Goal: Transaction & Acquisition: Purchase product/service

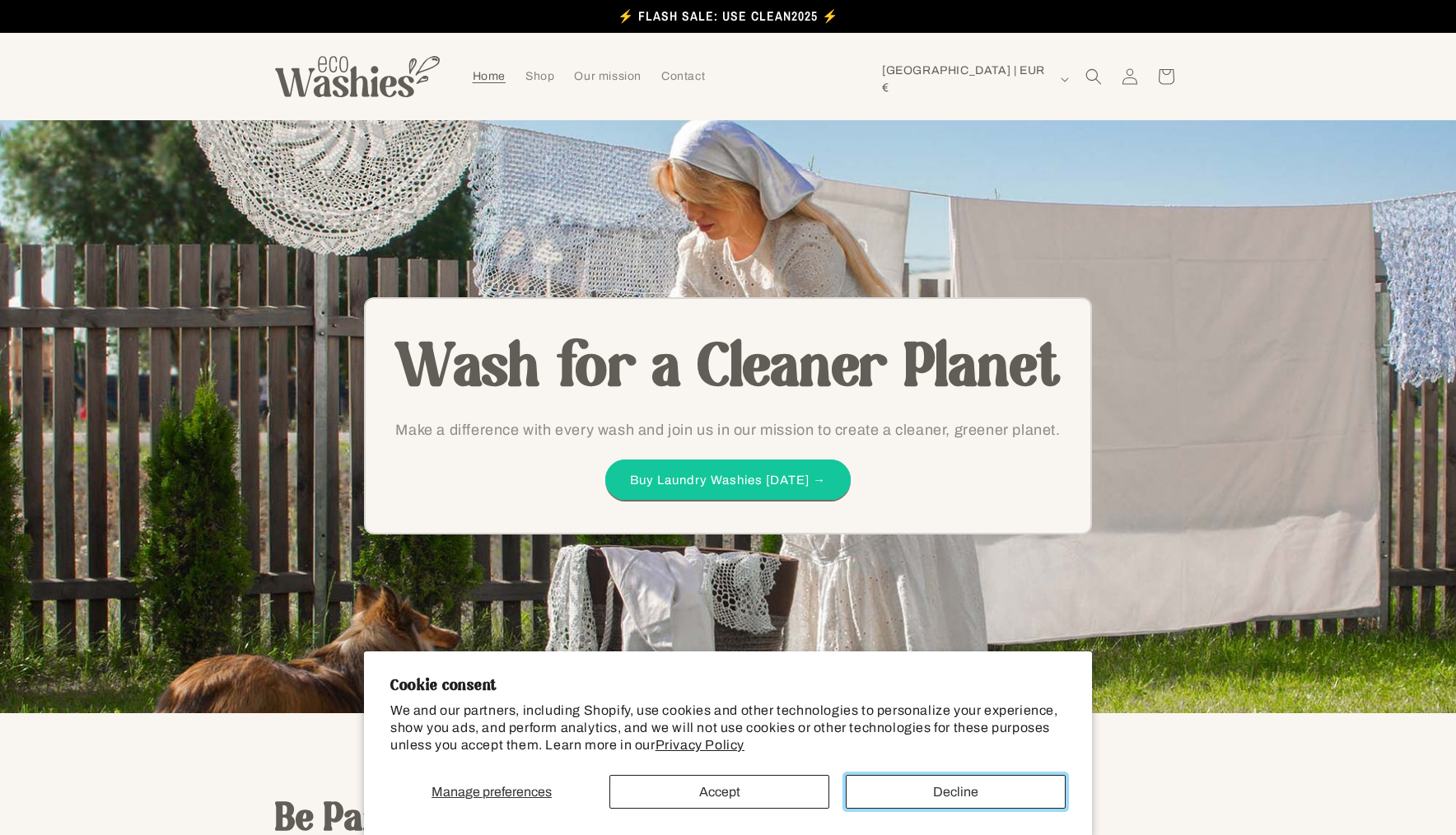
click at [941, 787] on button "Decline" at bounding box center [956, 791] width 220 height 34
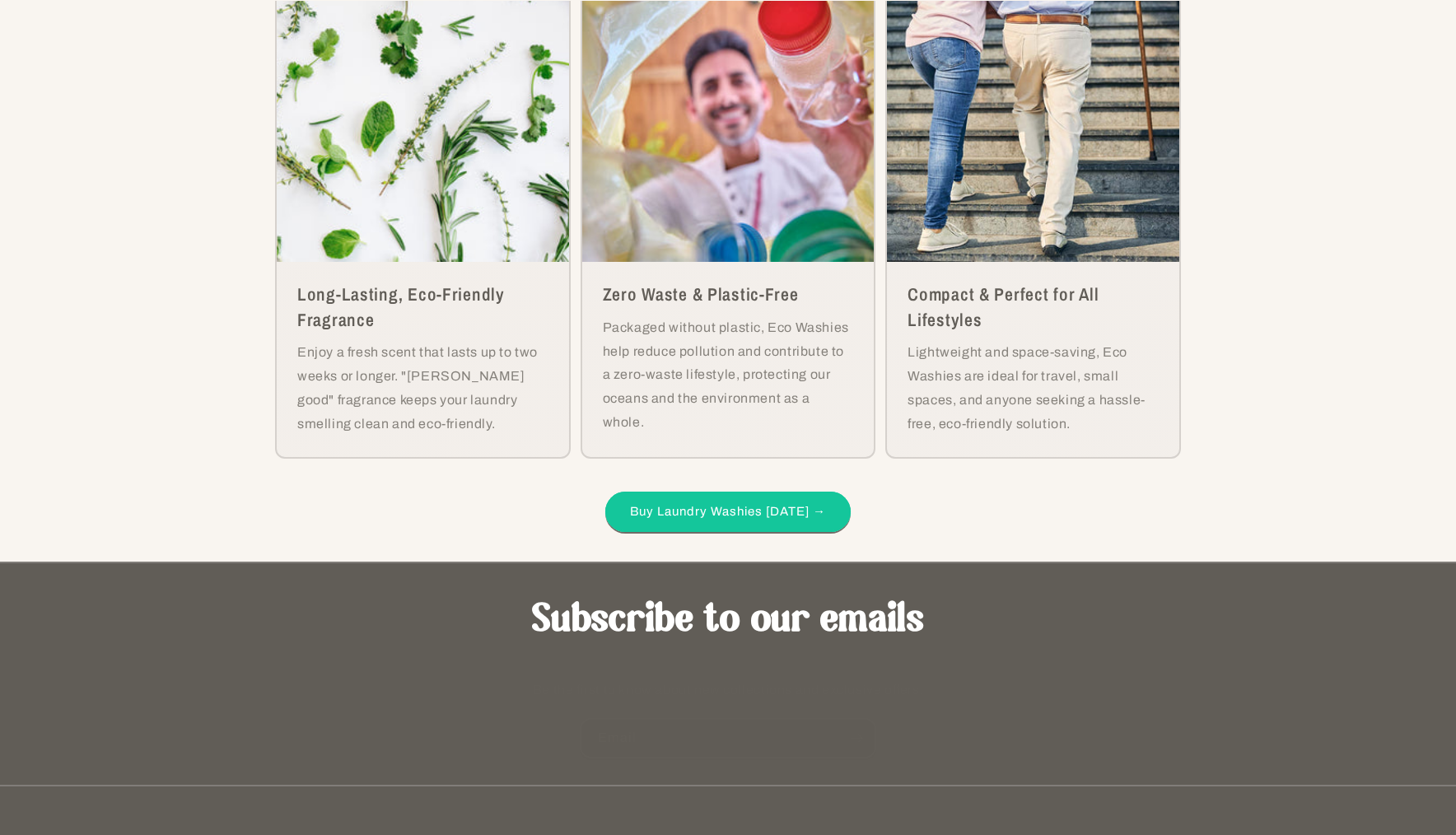
scroll to position [4066, 0]
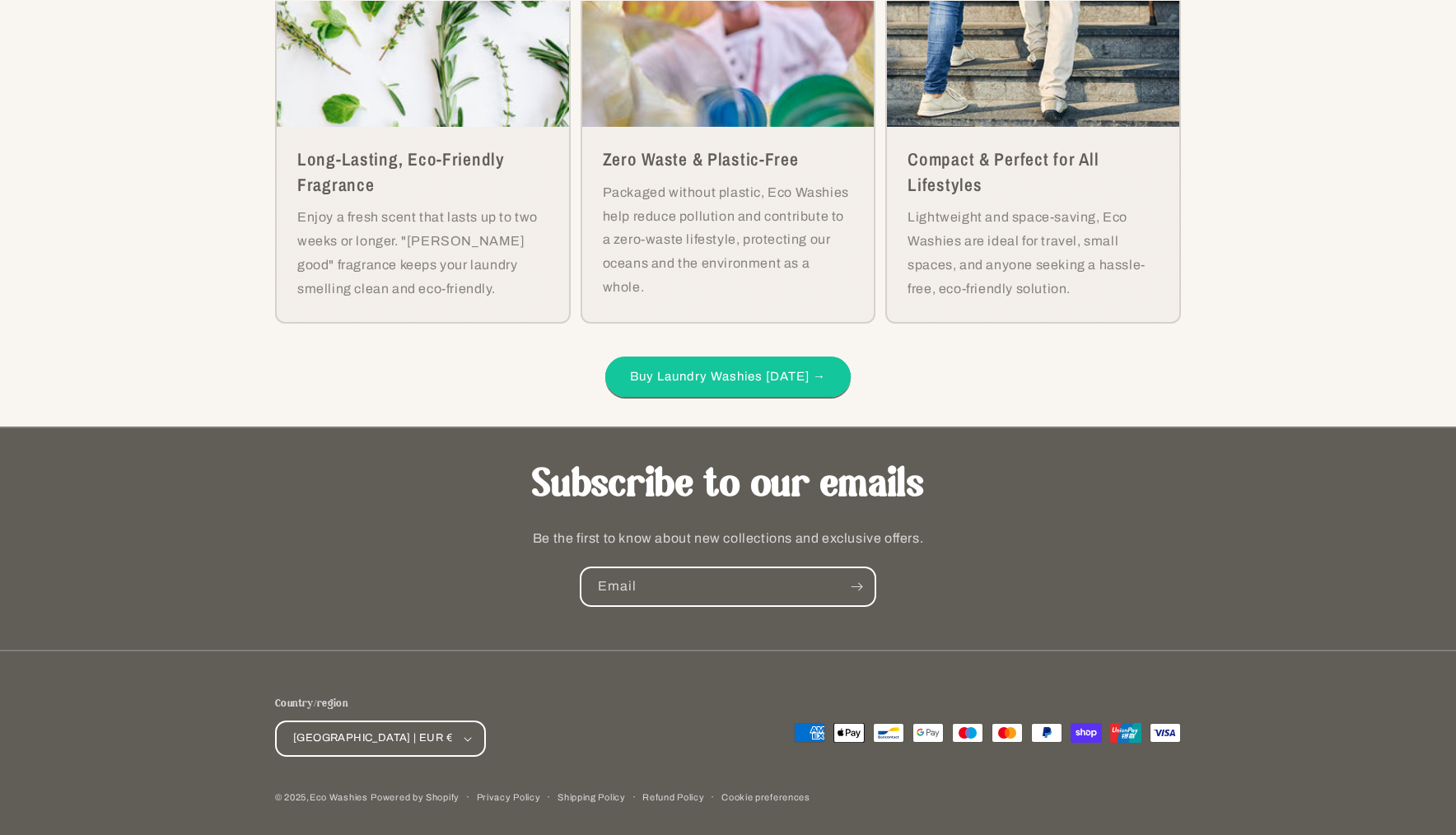
click at [761, 744] on div "Payment methods American Express Apple Pay Bancontact Google Pay Maestro Master…" at bounding box center [954, 726] width 453 height 100
click at [536, 794] on link "Privacy Policy" at bounding box center [509, 797] width 64 height 16
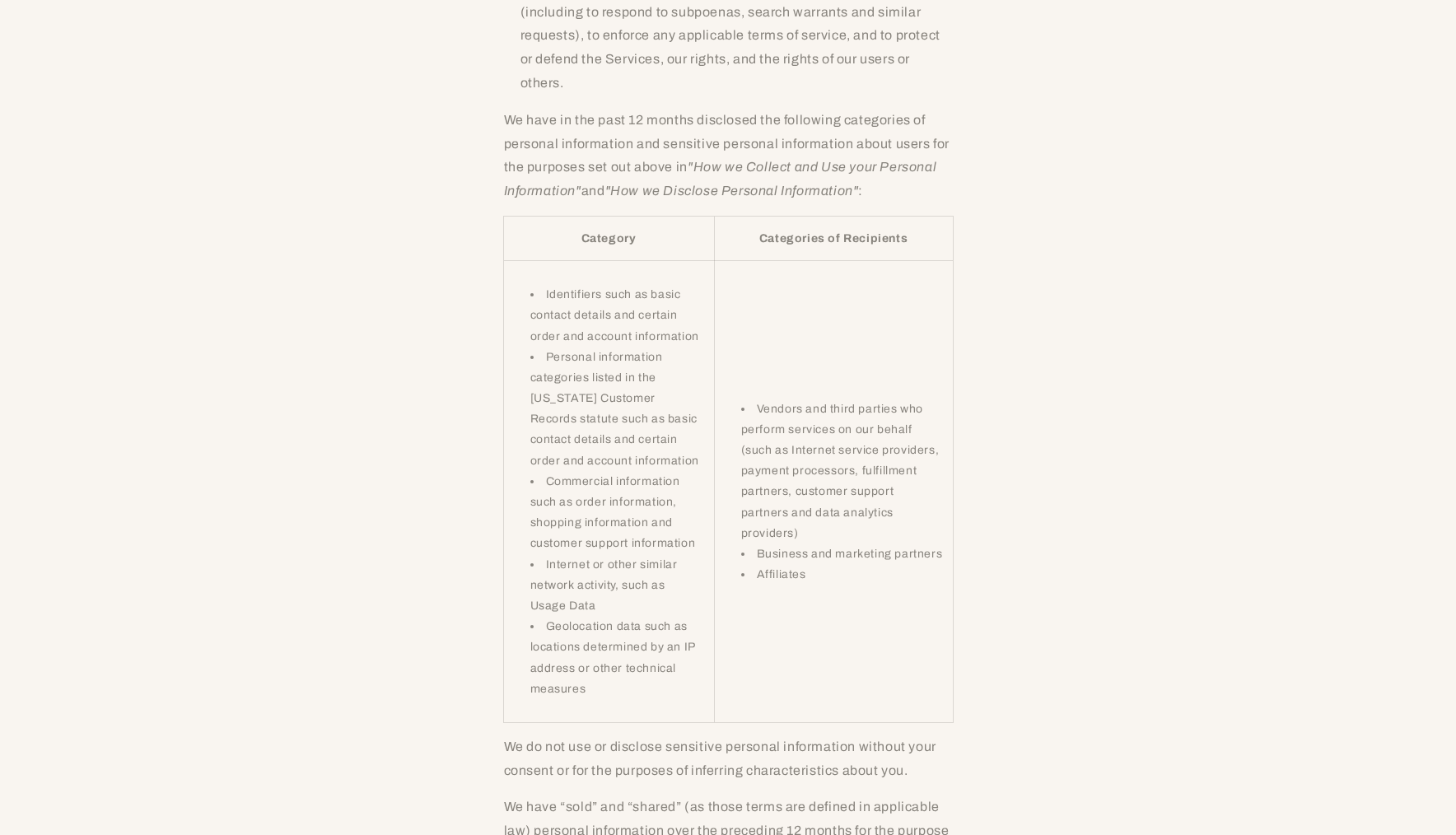
scroll to position [7940, 0]
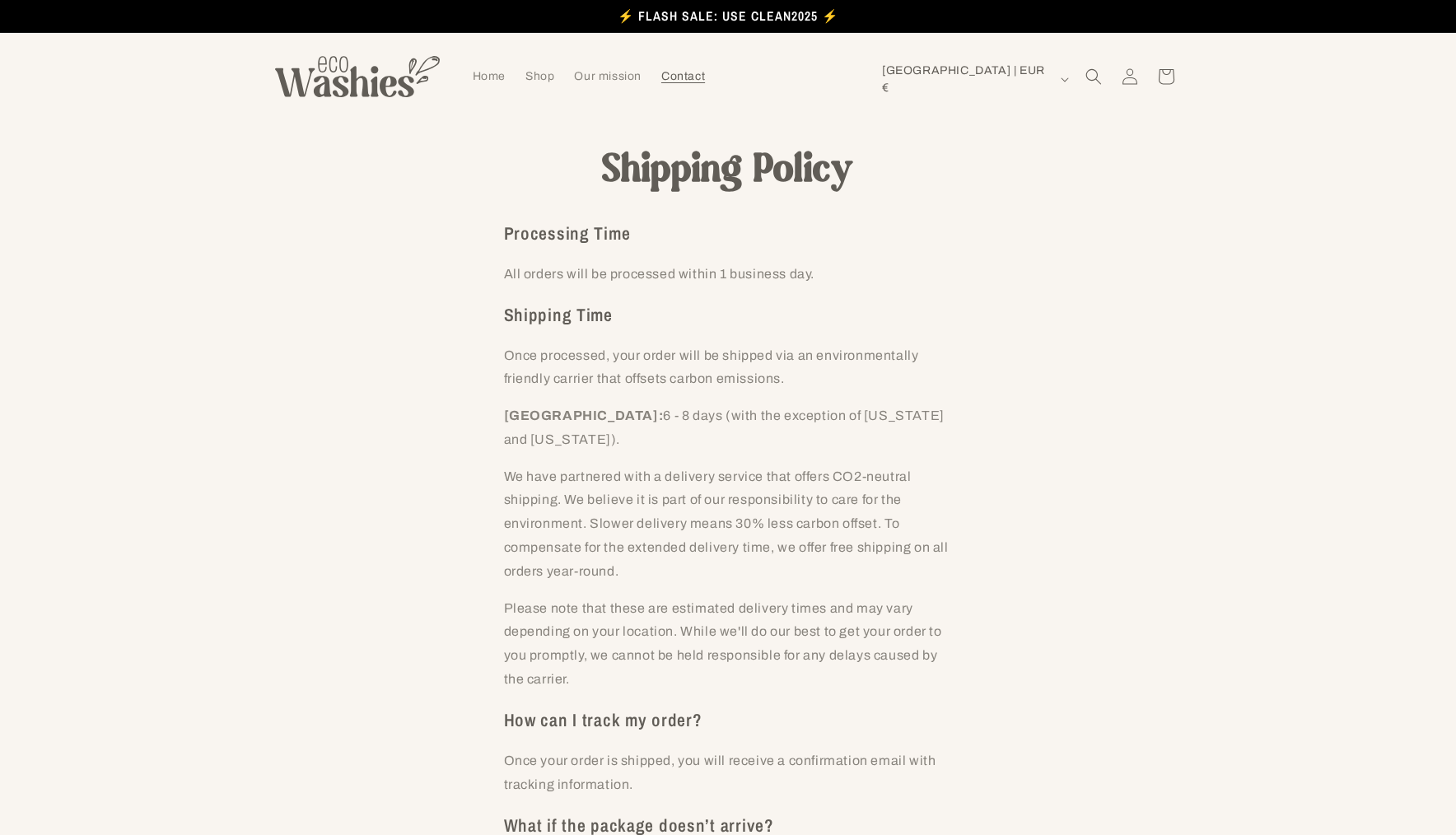
click at [705, 79] on link "Contact" at bounding box center [682, 76] width 63 height 34
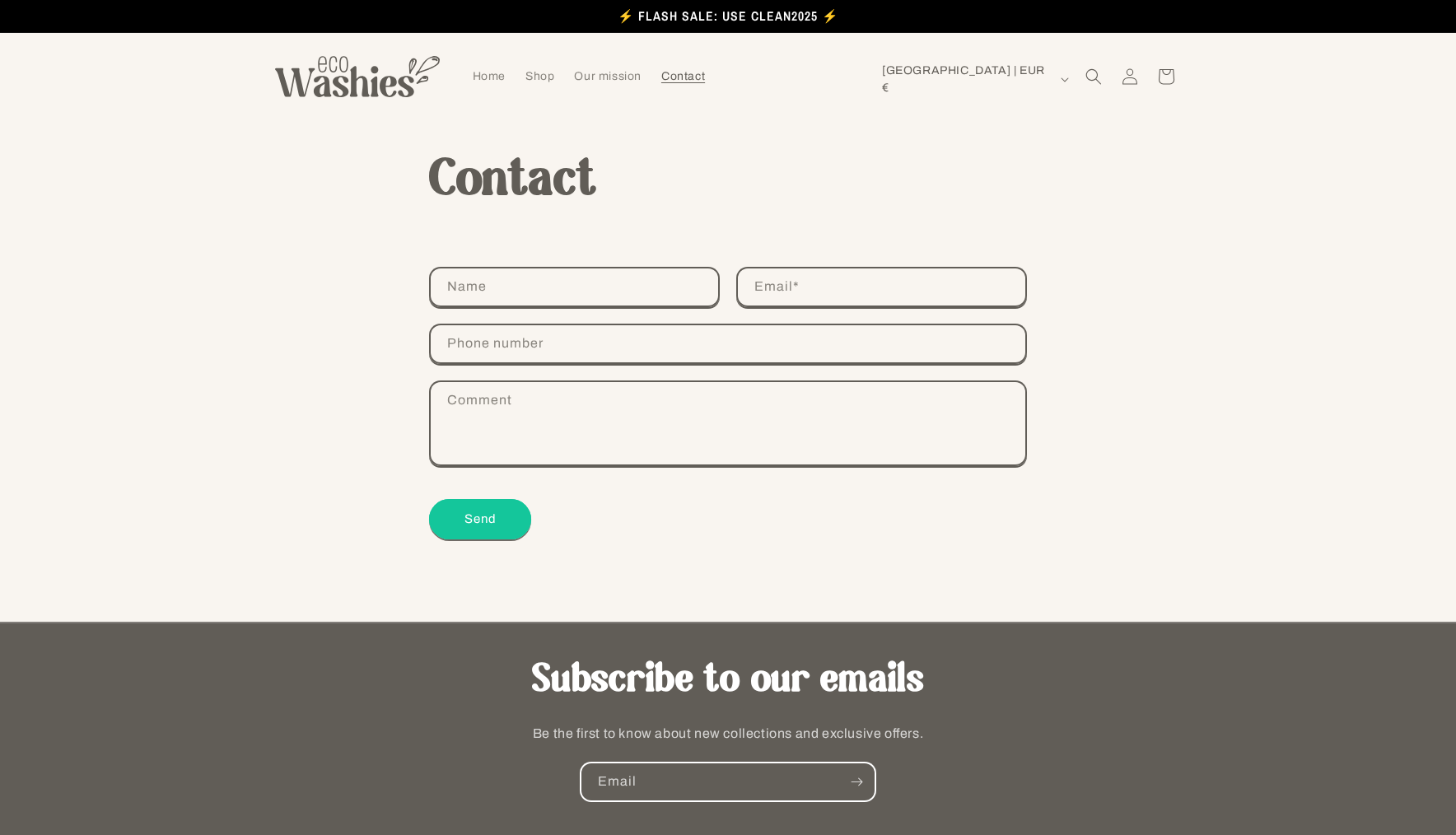
click at [297, 294] on div "Contact form Name Email * Phone number Comment Send" at bounding box center [728, 444] width 1456 height 355
click at [489, 67] on link "Home" at bounding box center [489, 76] width 53 height 34
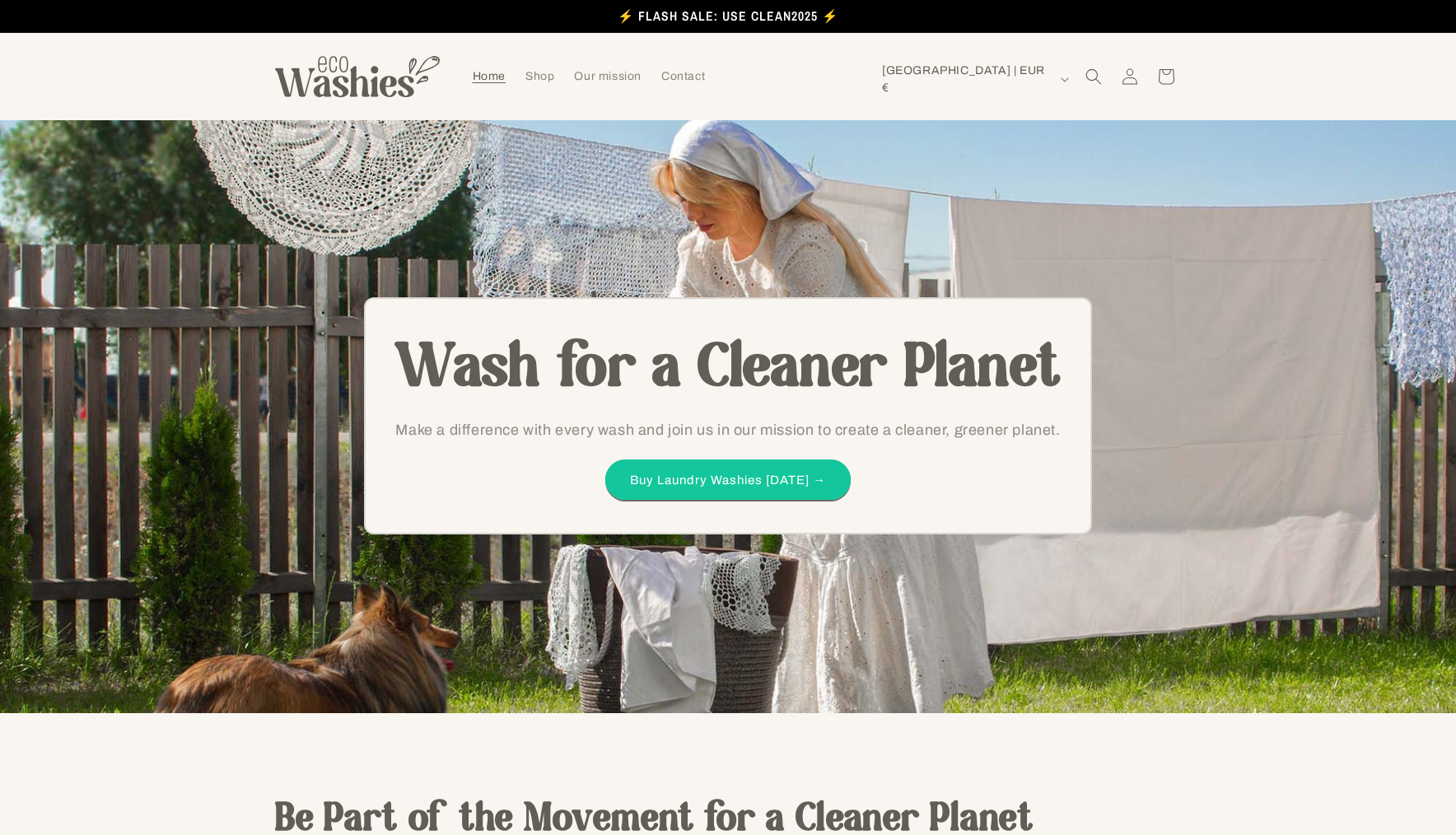
click at [543, 77] on span "Shop" at bounding box center [540, 76] width 29 height 15
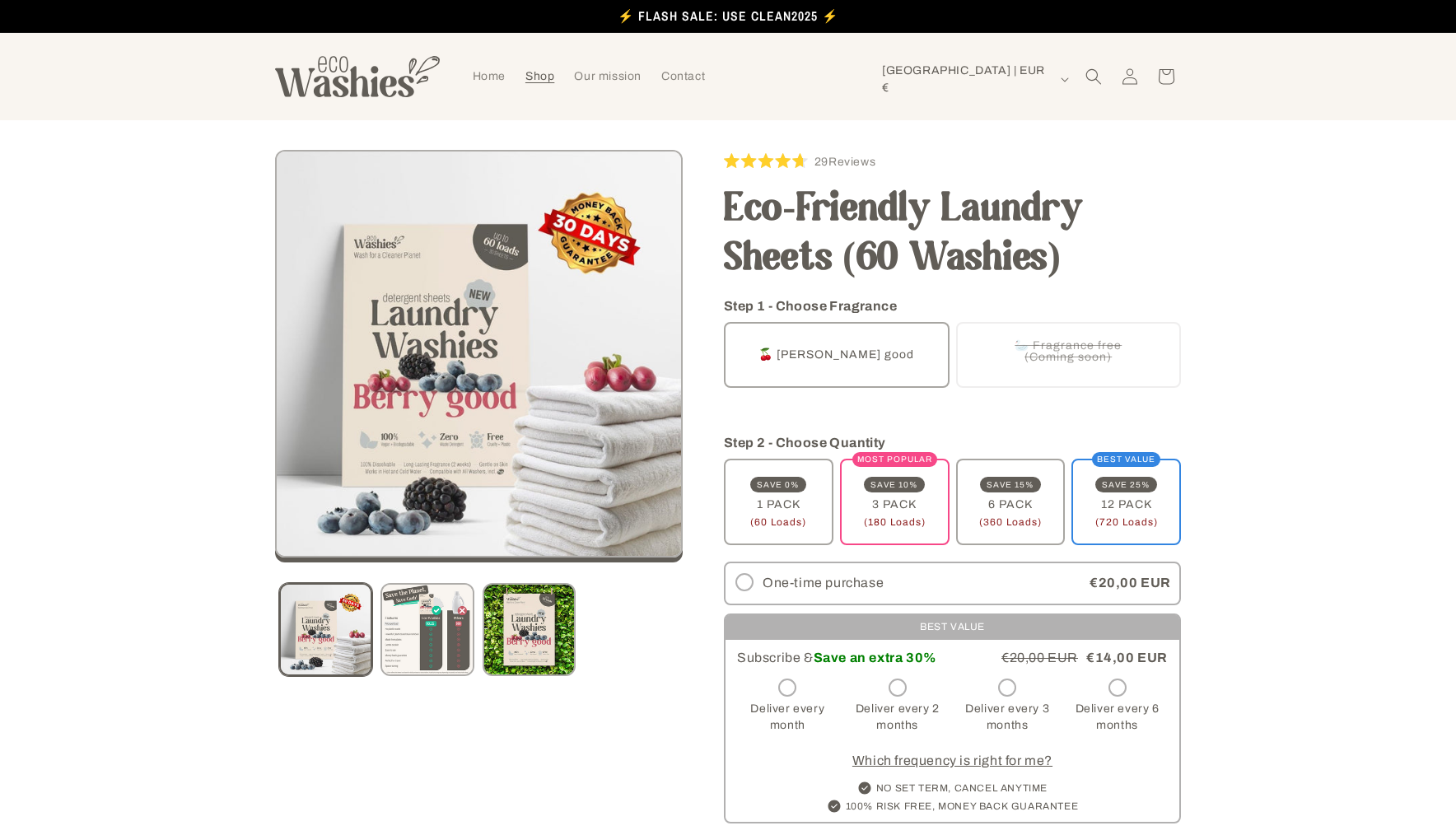
click at [1334, 233] on product-info "Skip to product information Open media 1 in modal Open media 2 in modal Open me…" at bounding box center [728, 699] width 1456 height 1158
click at [832, 573] on label "One-time purchase" at bounding box center [902, 583] width 356 height 40
click at [404, 613] on button "Load image 2 in gallery view" at bounding box center [426, 628] width 93 height 93
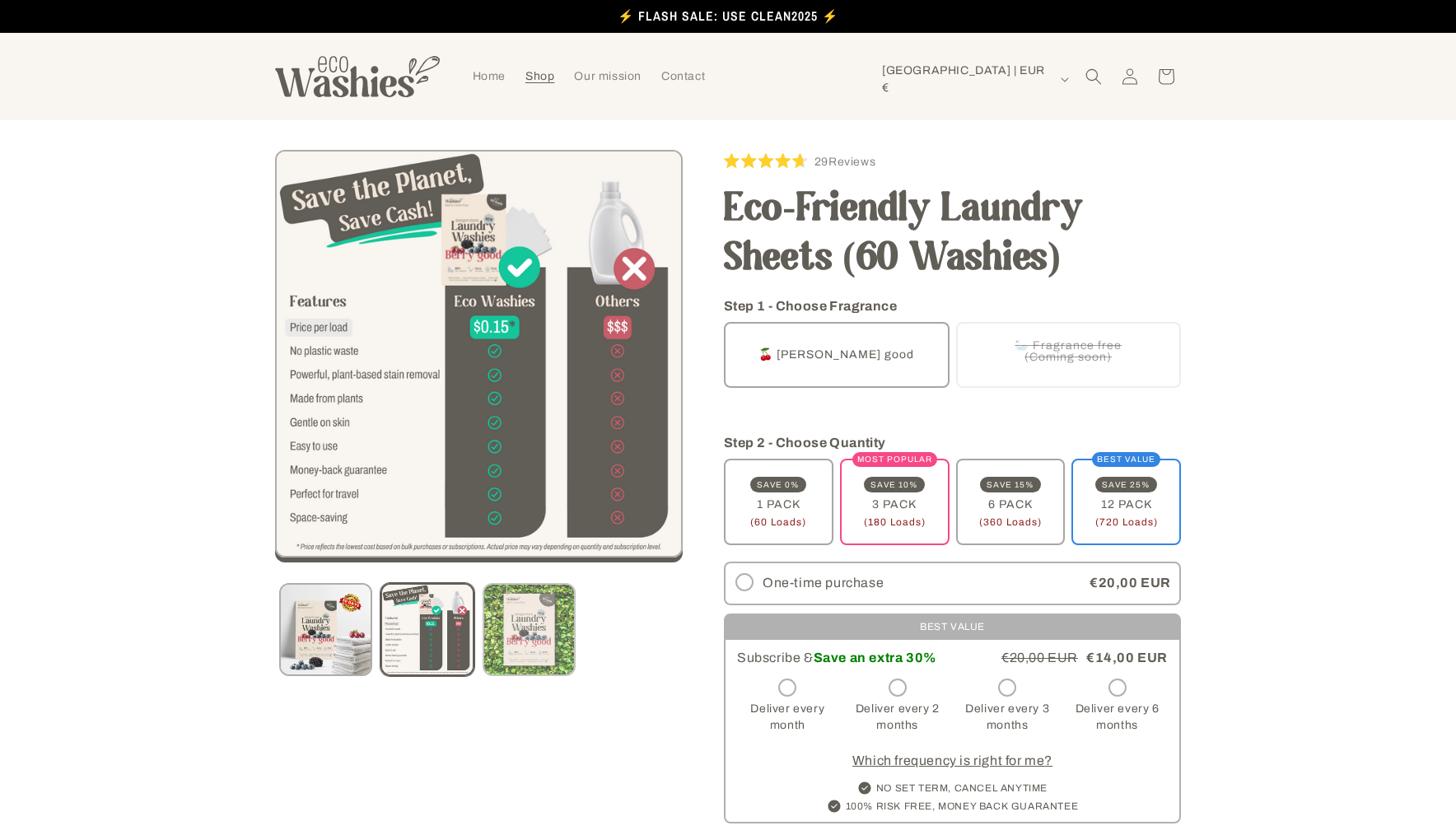
click at [518, 624] on button "Load image 3 in gallery view" at bounding box center [528, 628] width 93 height 93
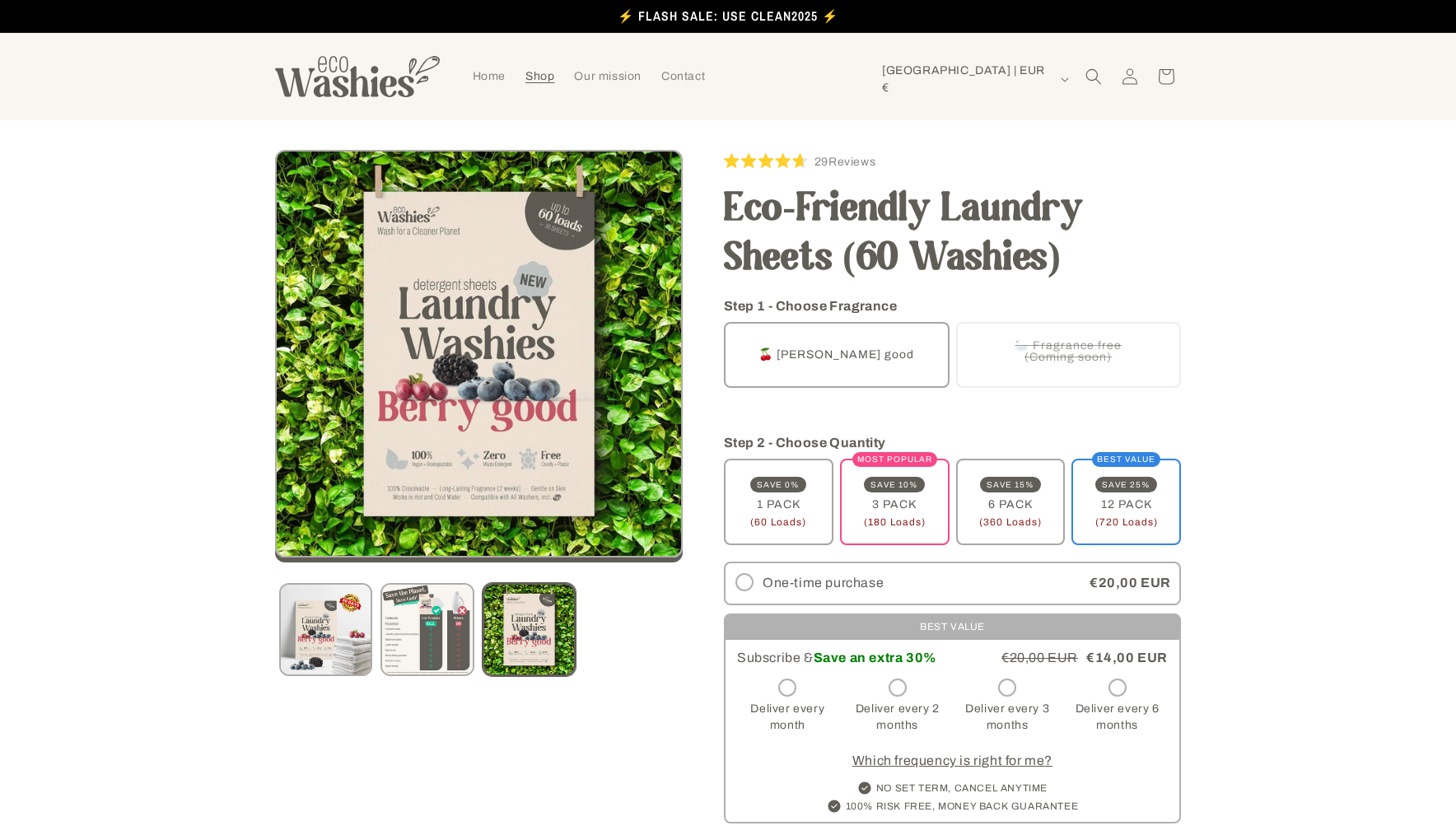
click at [273, 660] on div "Image 3 is now available in gallery view Skip to product information Open media…" at bounding box center [728, 667] width 988 height 1036
click at [397, 637] on button "Load image 2 in gallery view" at bounding box center [426, 628] width 93 height 93
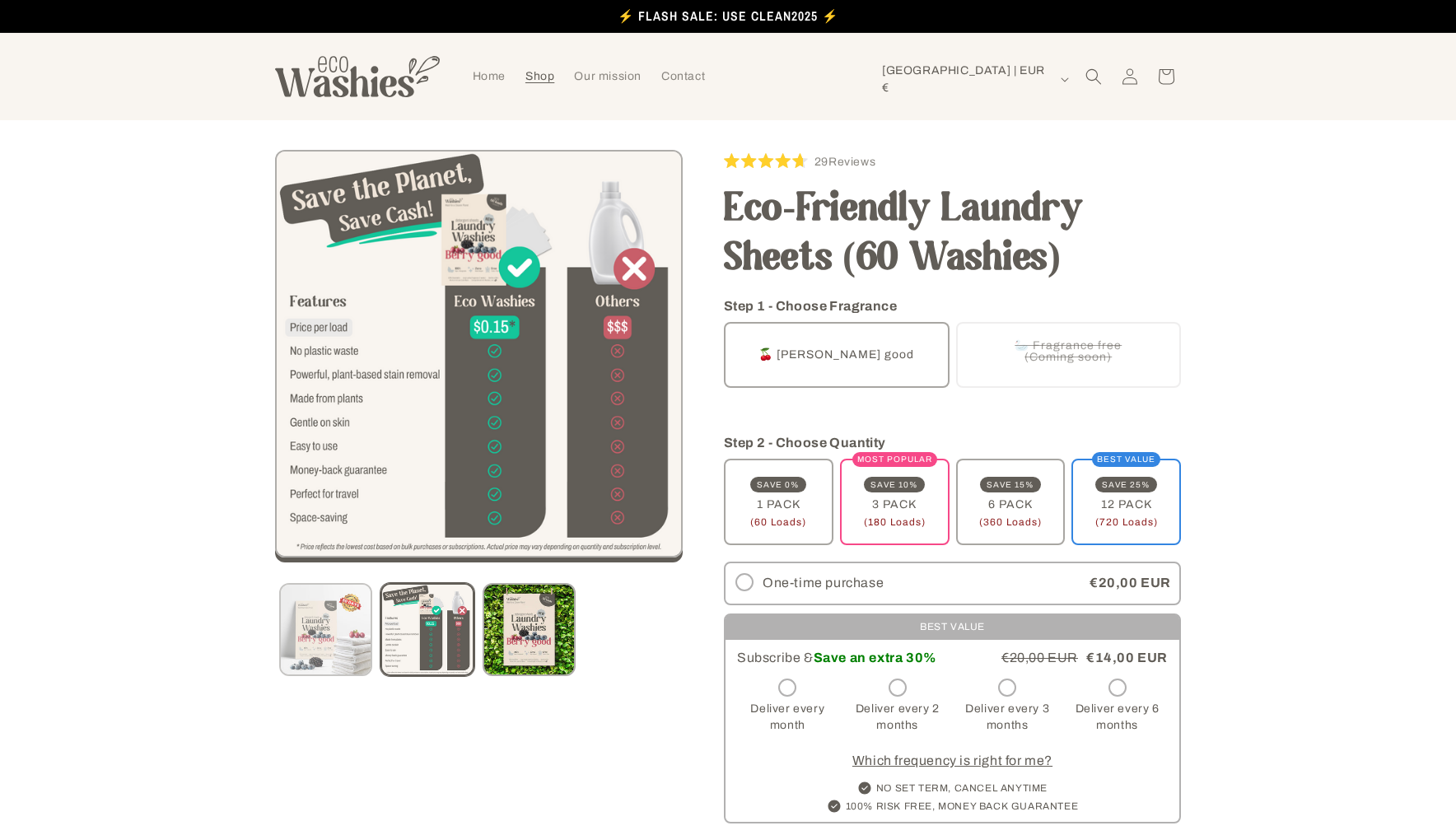
click at [287, 656] on button "Load image 1 in gallery view" at bounding box center [325, 628] width 93 height 93
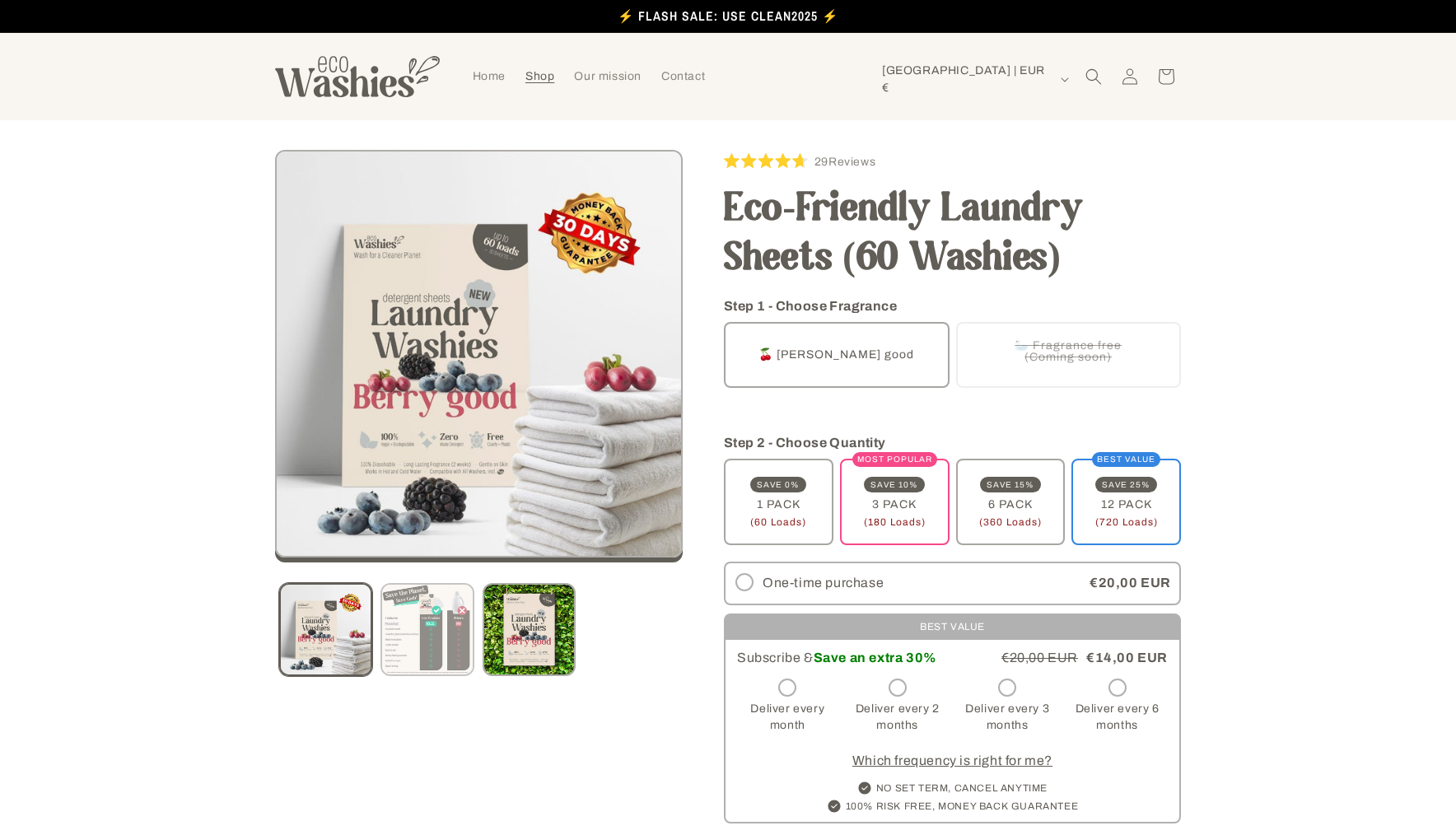
click at [392, 671] on button "Load image 2 in gallery view" at bounding box center [426, 628] width 93 height 93
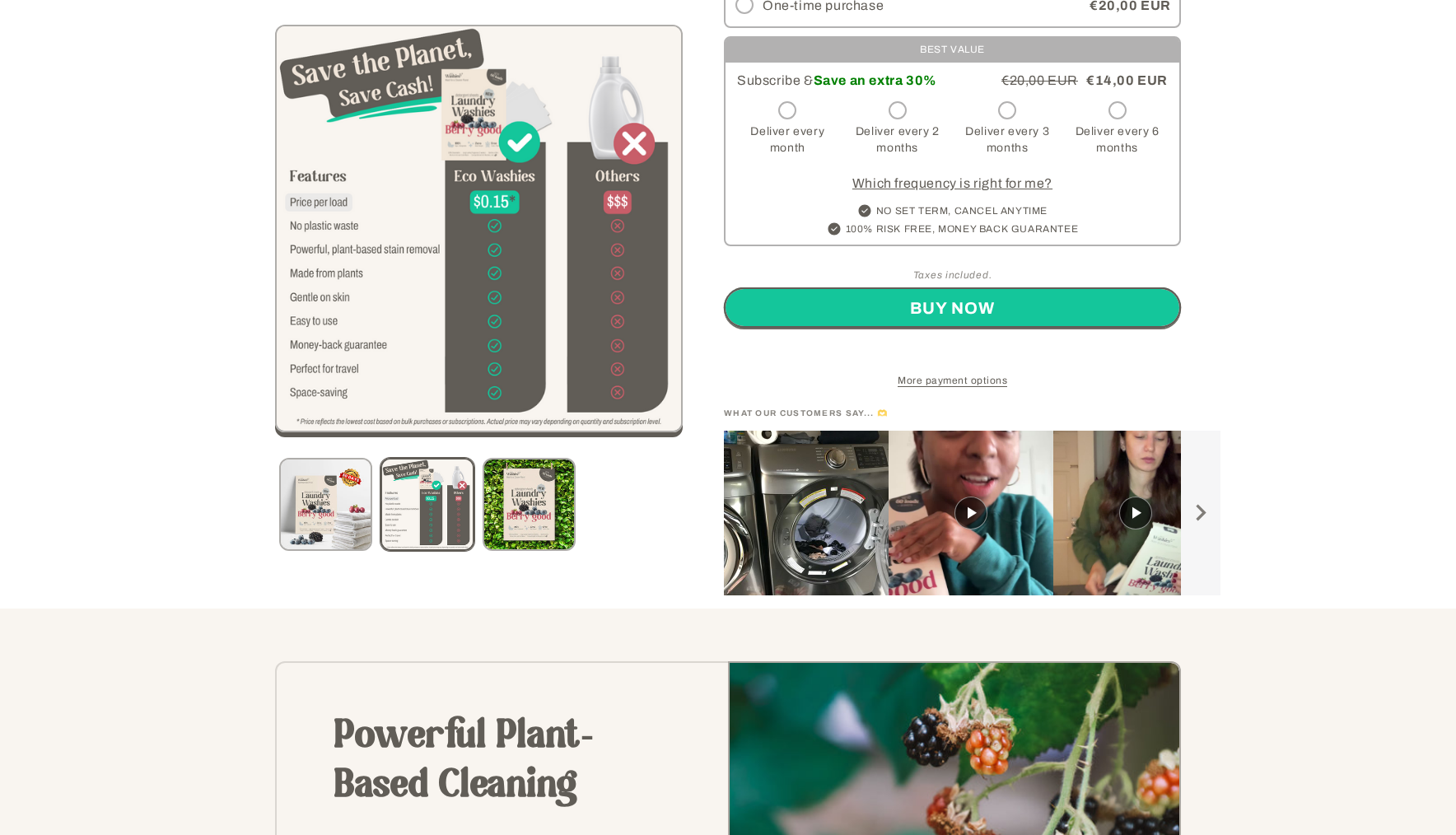
scroll to position [606, 0]
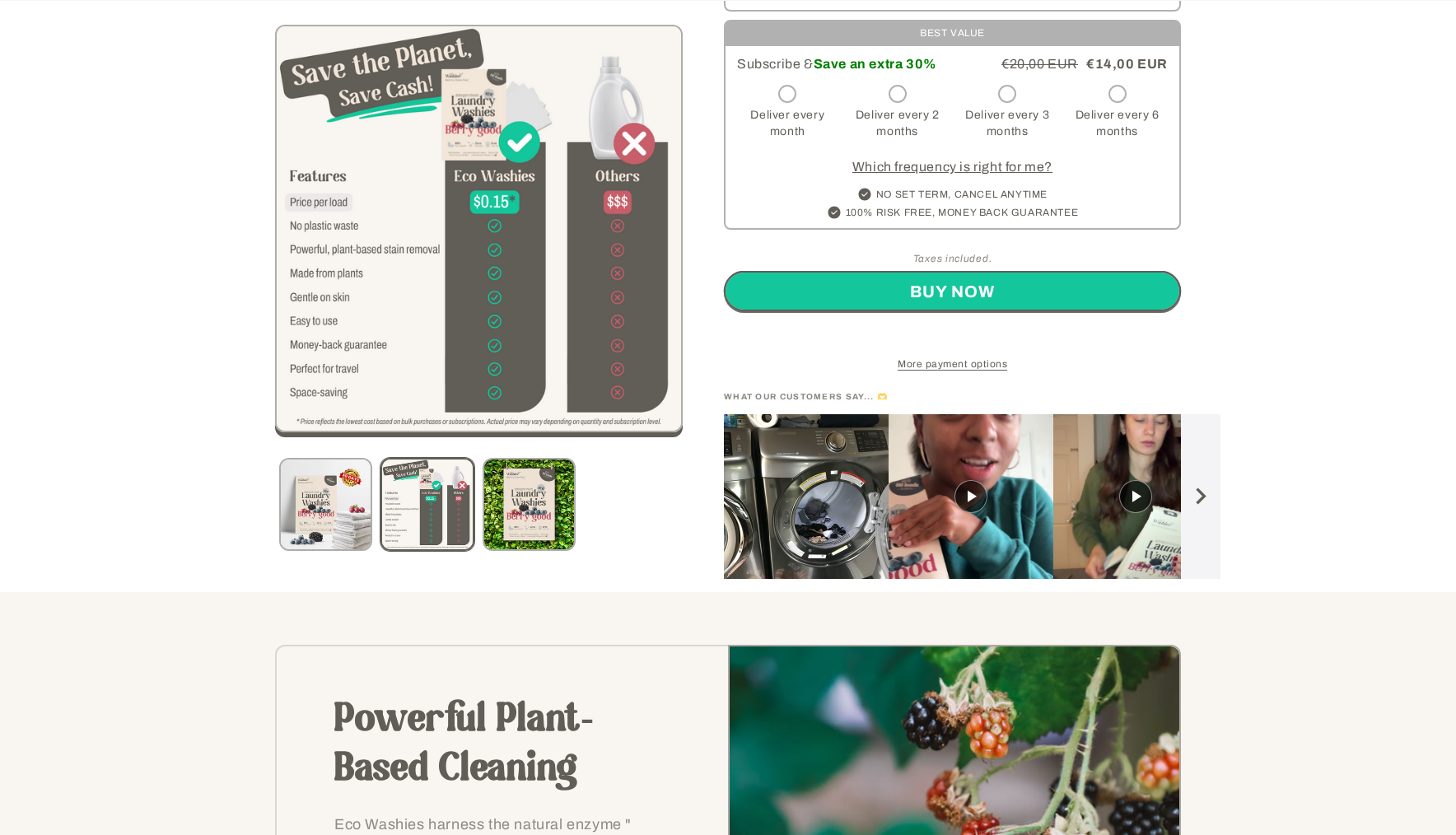
click at [1200, 513] on button "Carousel of customer-uploaded media. Press left and right arrows to navigate. P…" at bounding box center [1200, 496] width 40 height 165
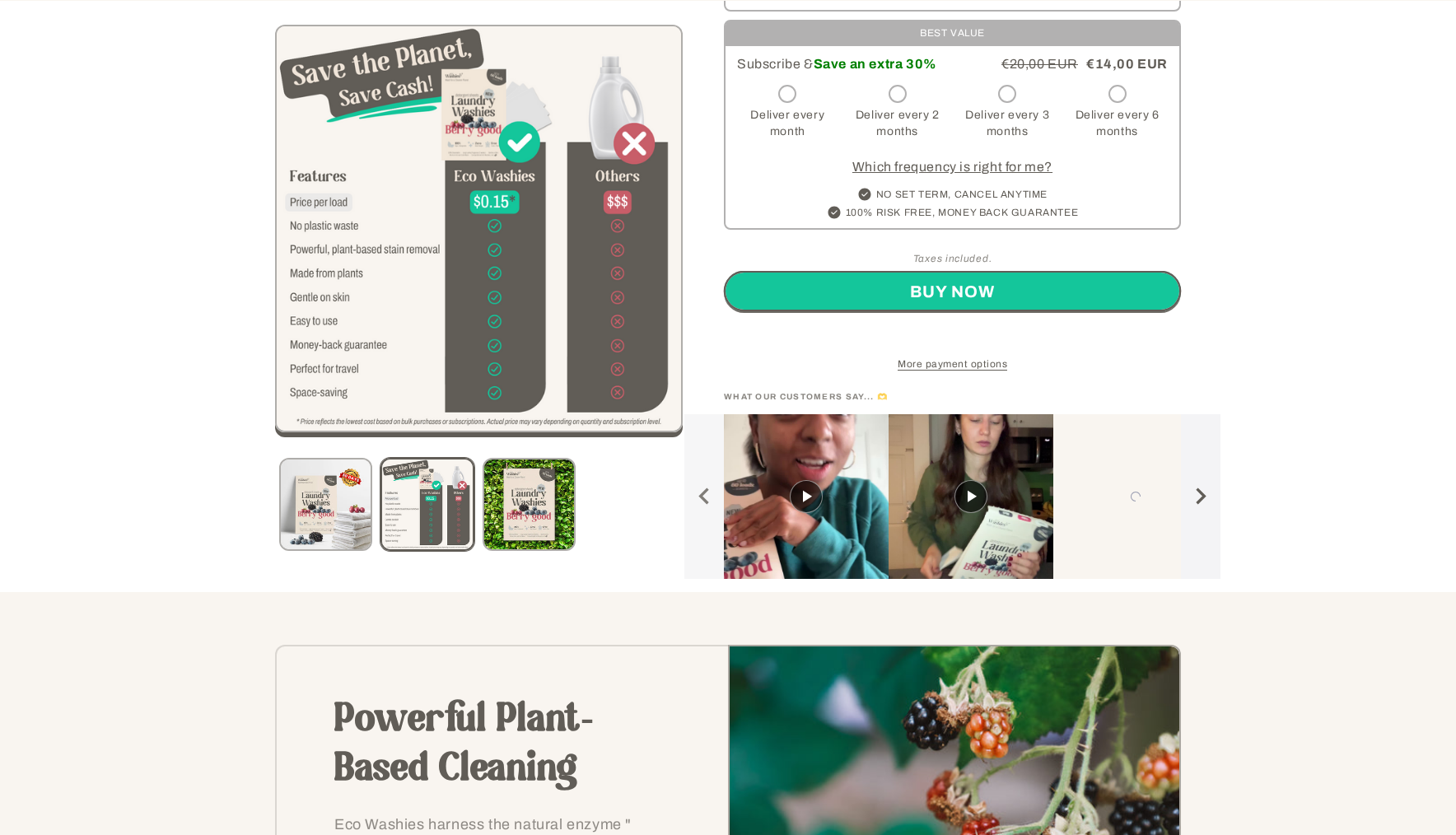
click at [1200, 513] on button "Carousel of customer-uploaded media. Press left and right arrows to navigate. P…" at bounding box center [1200, 496] width 40 height 165
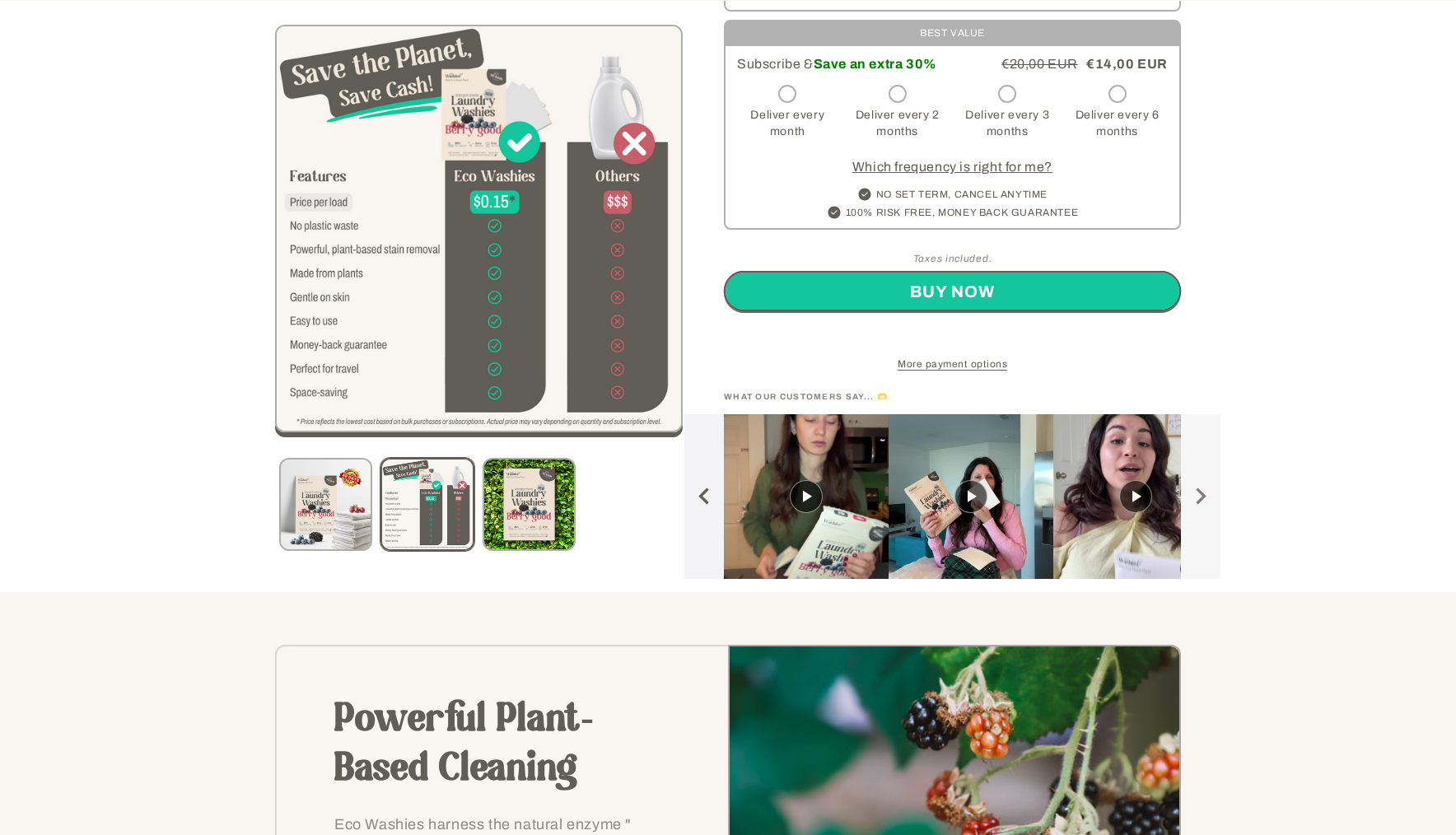
click at [709, 500] on button "Carousel of customer-uploaded media. Press left and right arrows to navigate. P…" at bounding box center [704, 496] width 40 height 165
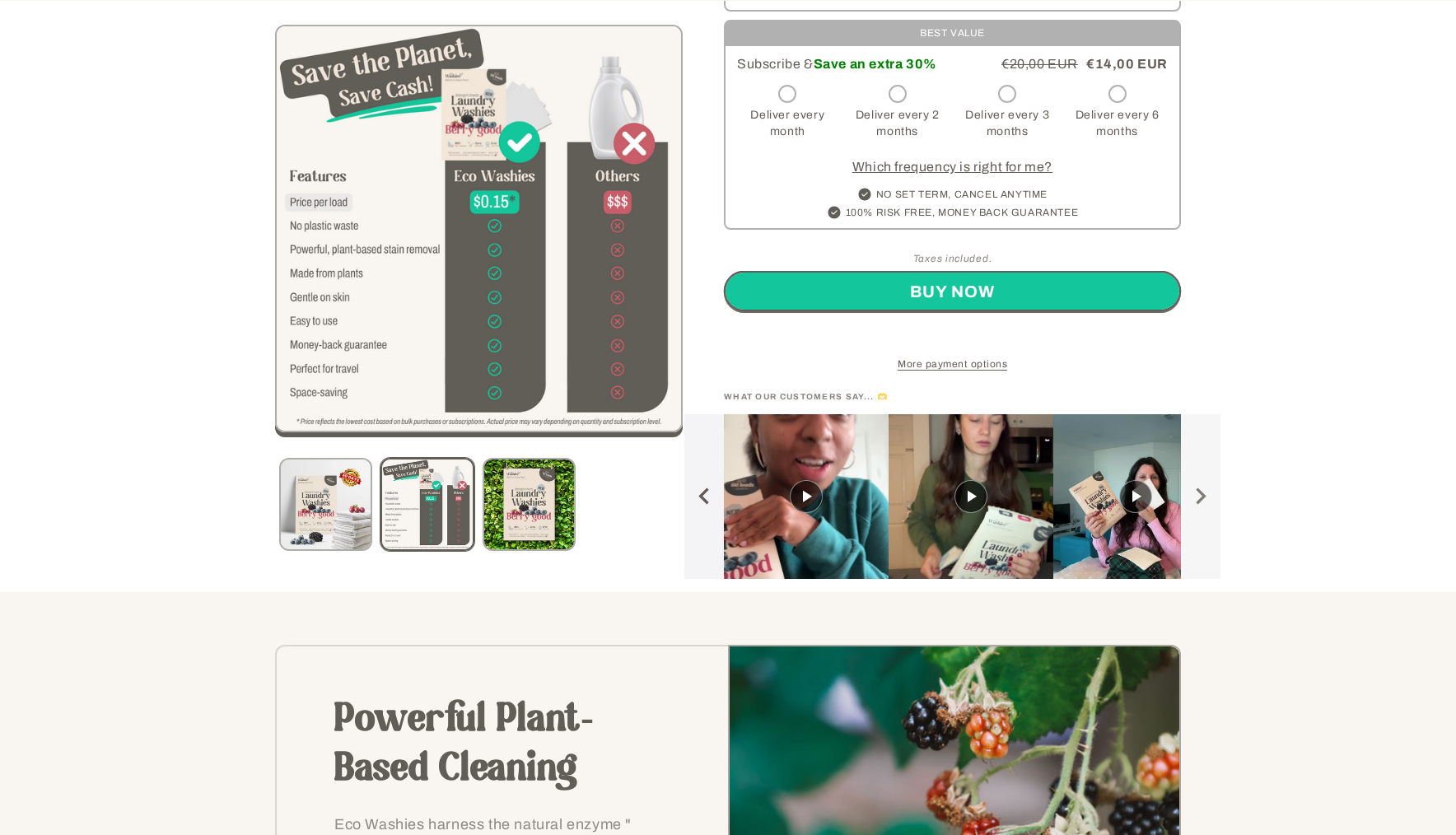
click at [709, 500] on button "Carousel of customer-uploaded media. Press left and right arrows to navigate. P…" at bounding box center [704, 496] width 40 height 165
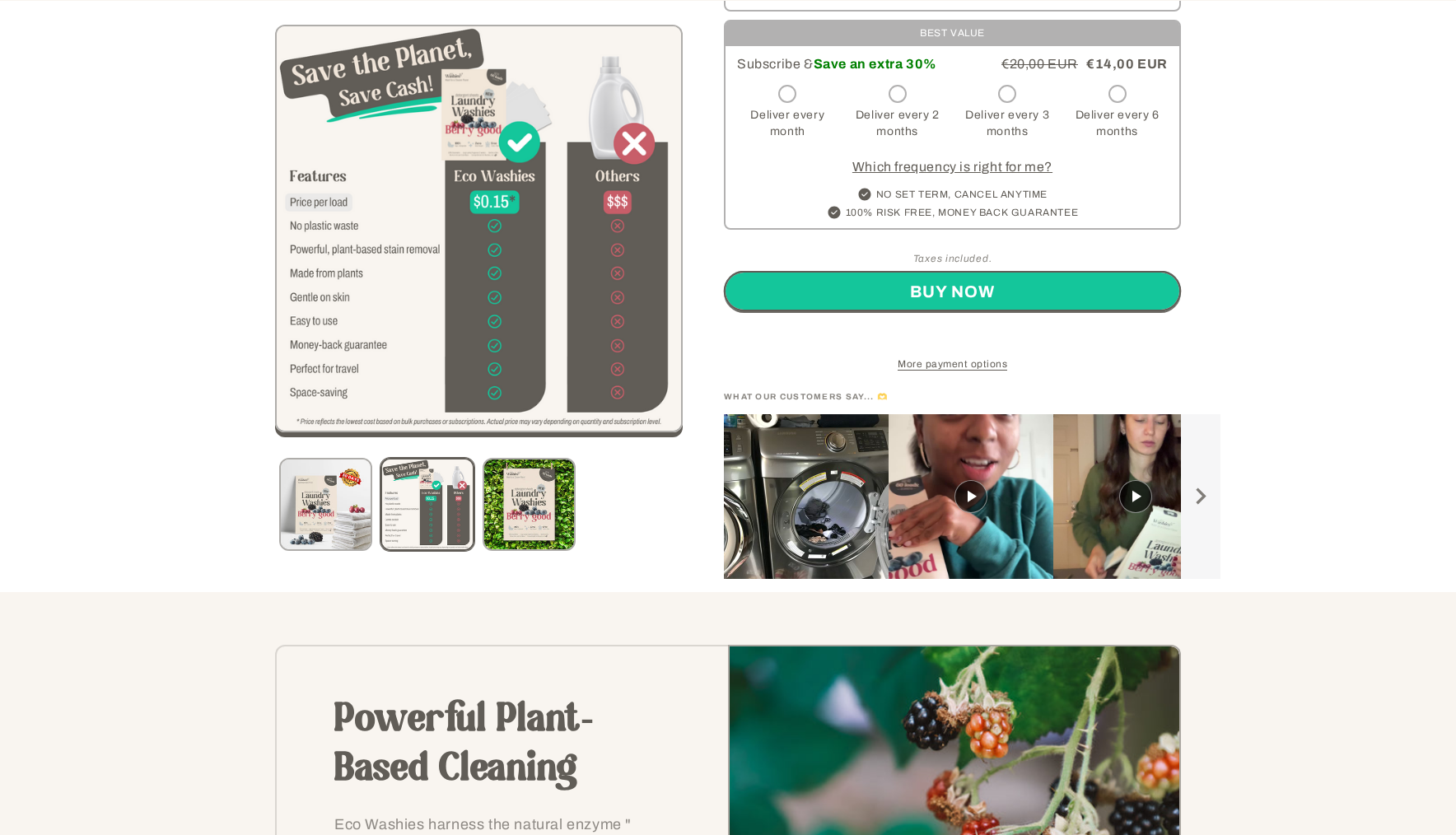
click at [709, 500] on div "4.7 Rated 4.7 out of 5 stars 29 Reviews Click to scroll to reviews Eco-Friendly…" at bounding box center [931, 61] width 498 height 1036
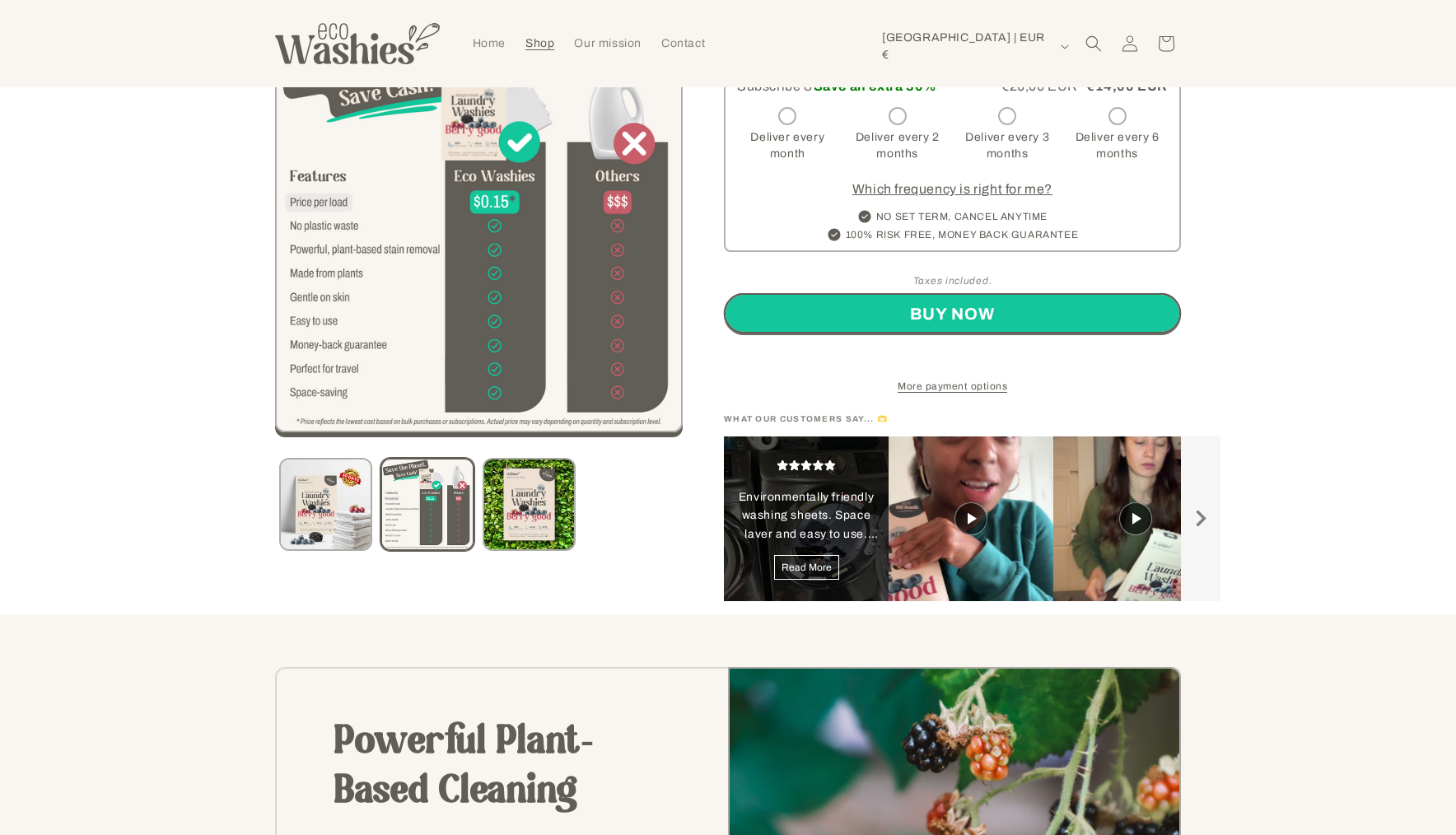
scroll to position [580, 0]
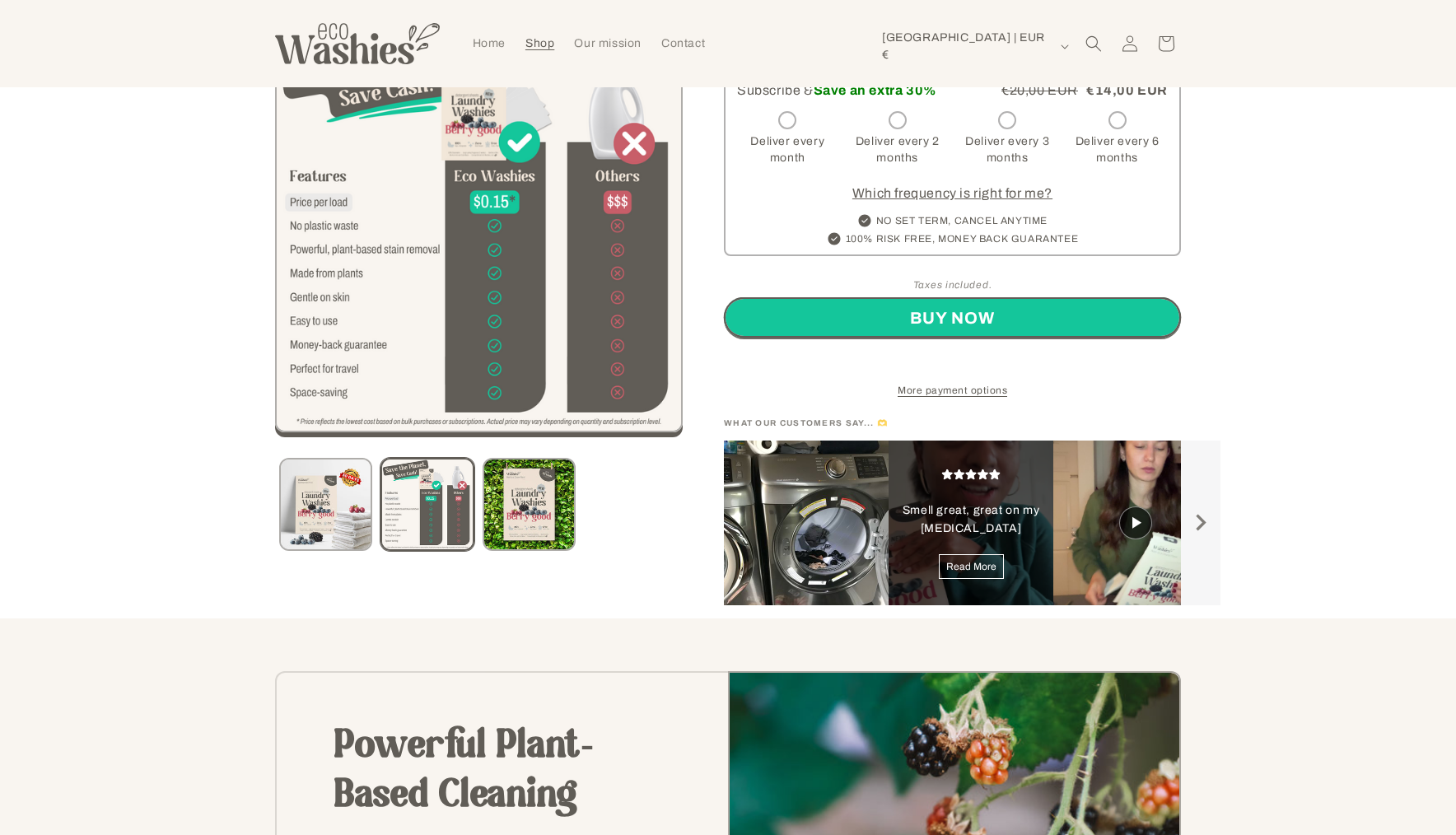
click at [1013, 500] on div "Slide 2" at bounding box center [971, 522] width 165 height 165
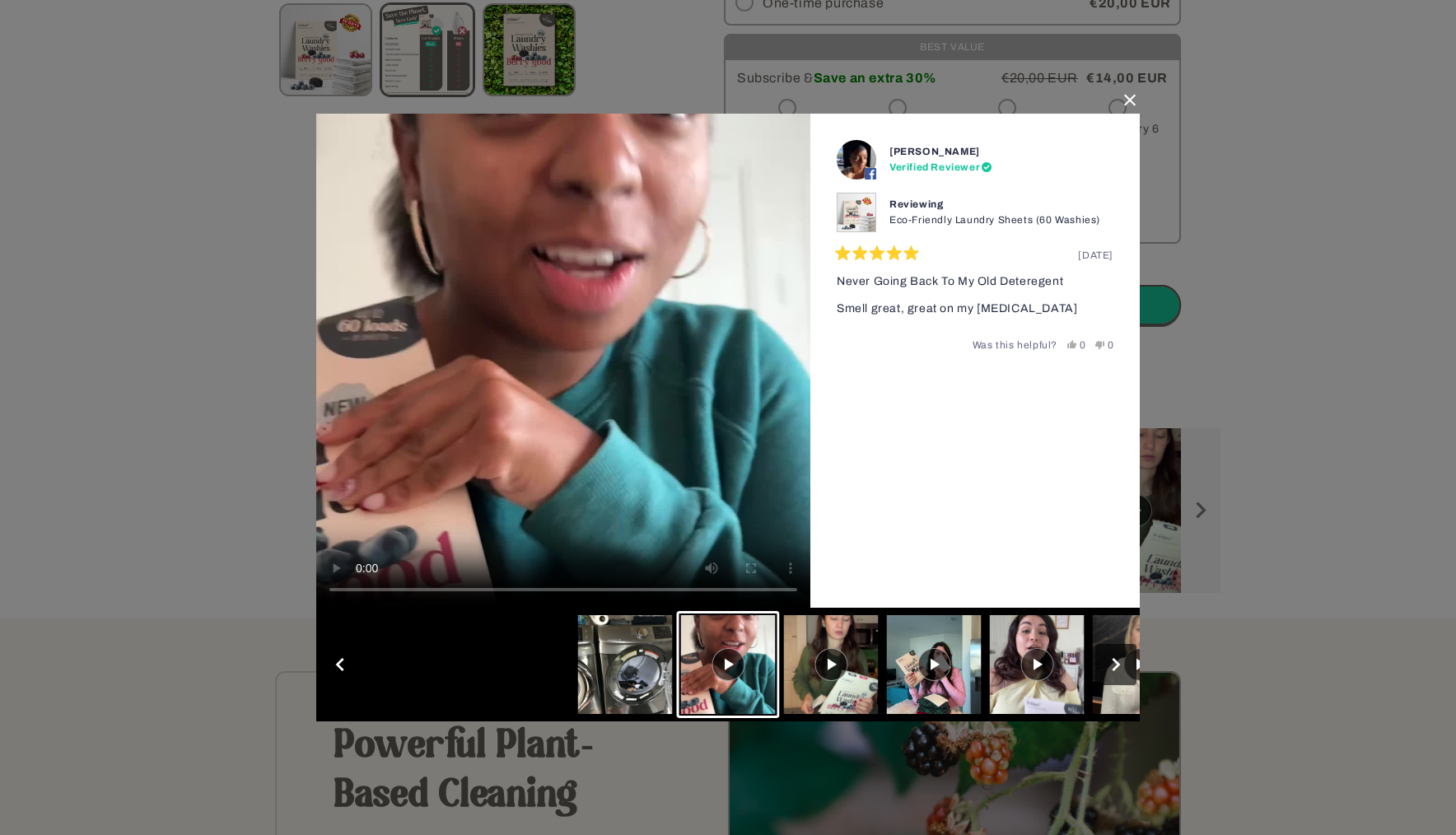
click at [836, 644] on button "Slide 3" at bounding box center [831, 664] width 103 height 107
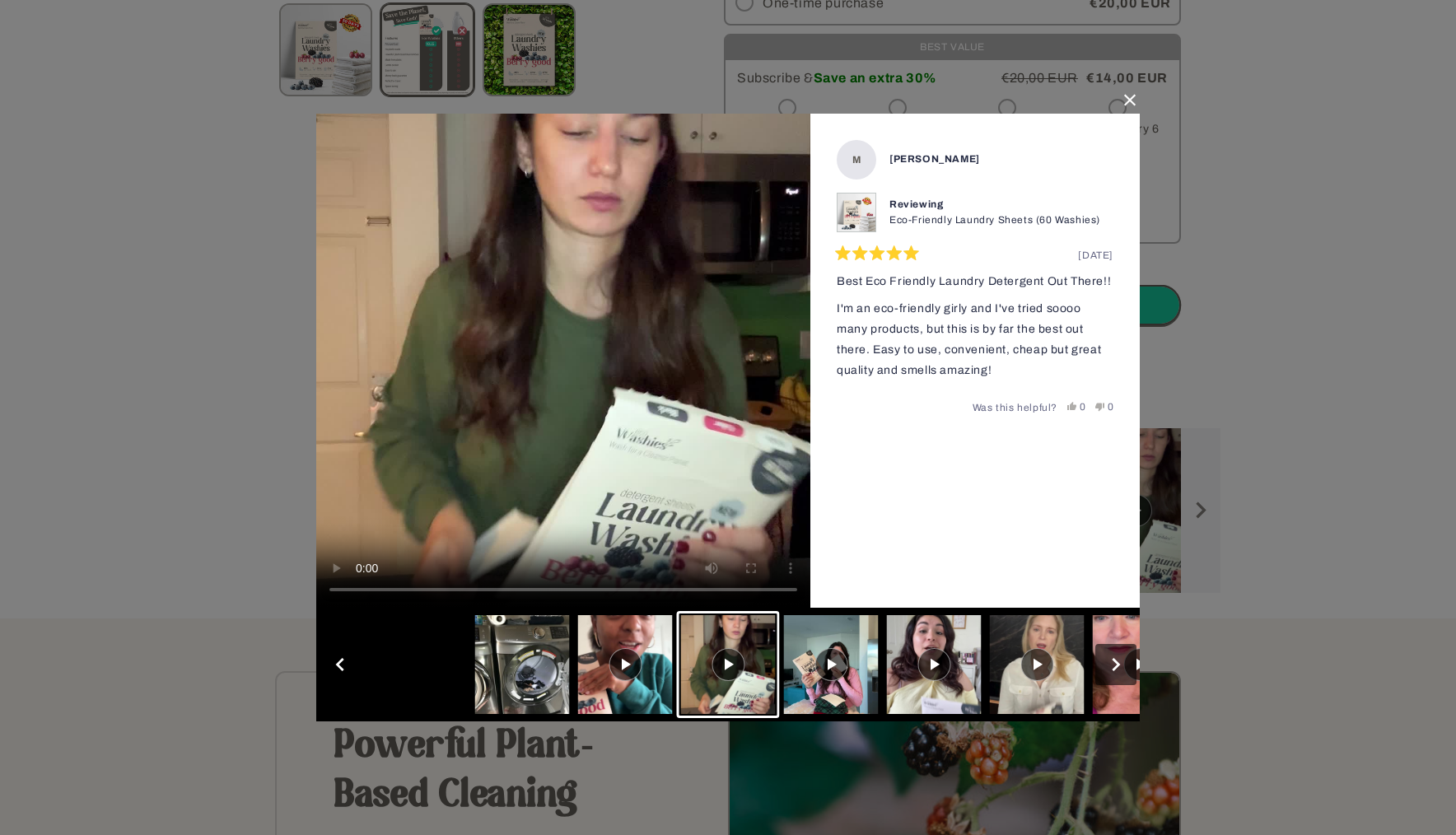
click at [1118, 665] on button "button" at bounding box center [1116, 664] width 41 height 41
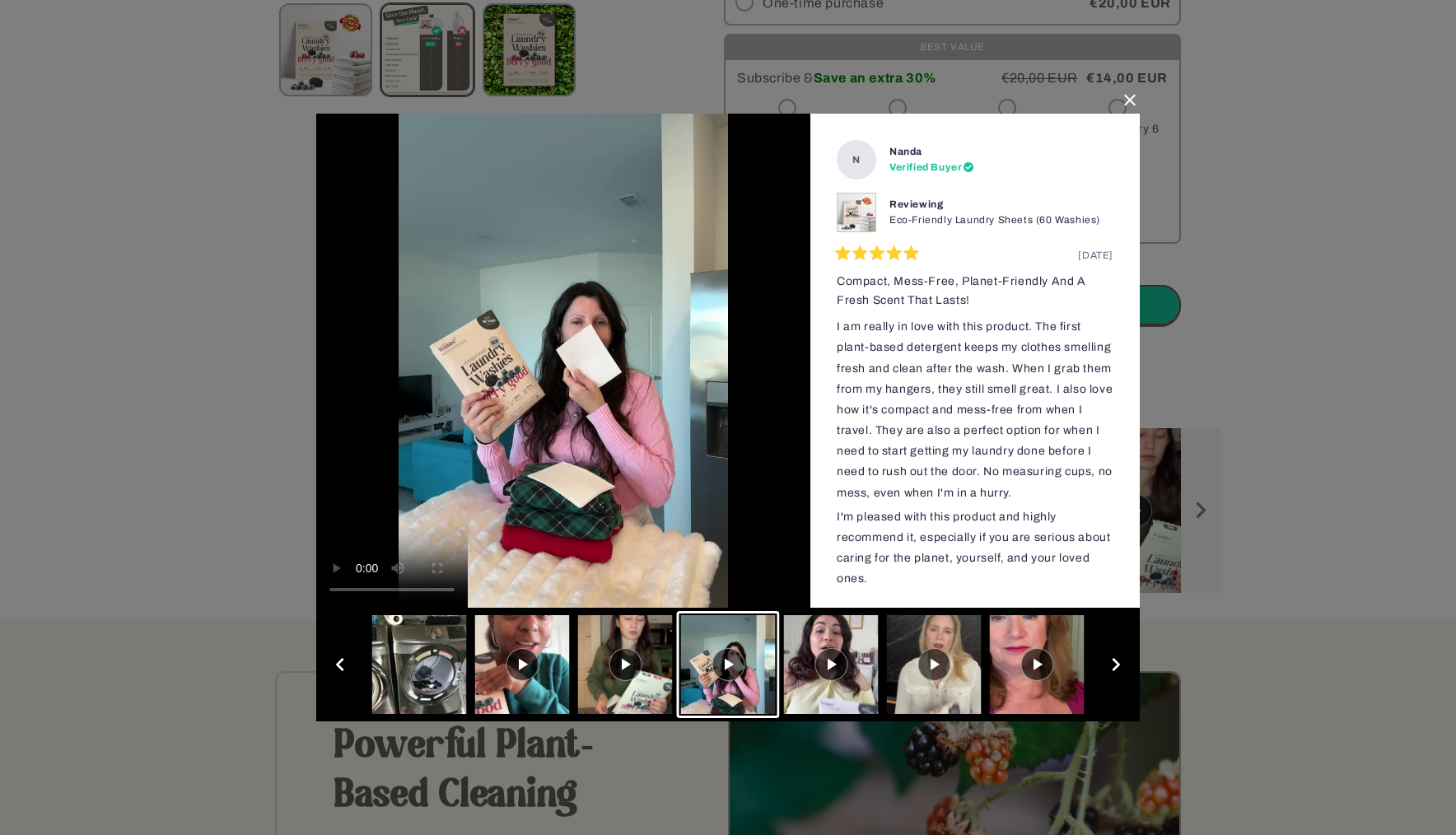
click at [1118, 665] on button "button" at bounding box center [1116, 664] width 41 height 41
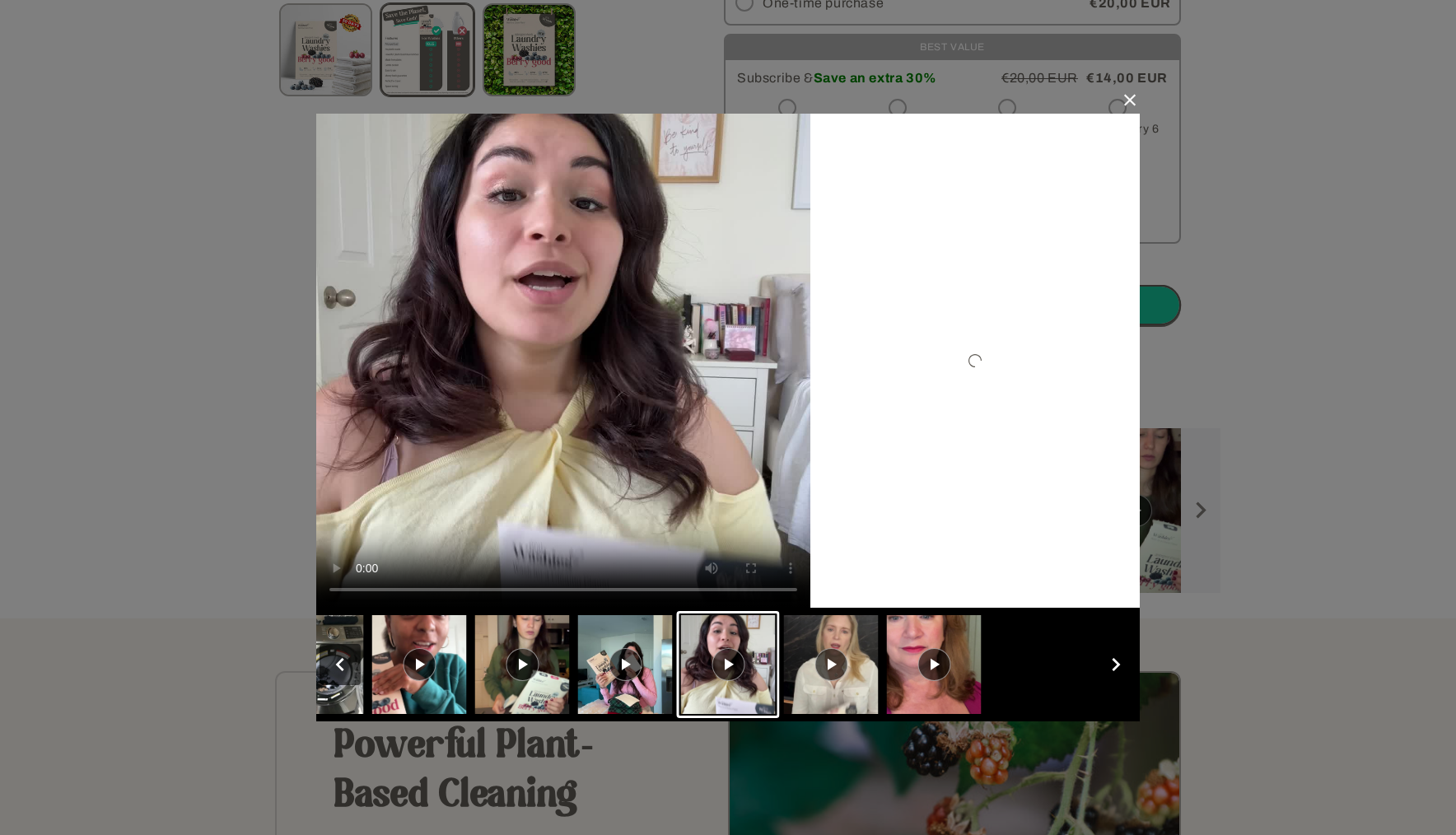
click at [1118, 665] on button "button" at bounding box center [1116, 664] width 41 height 41
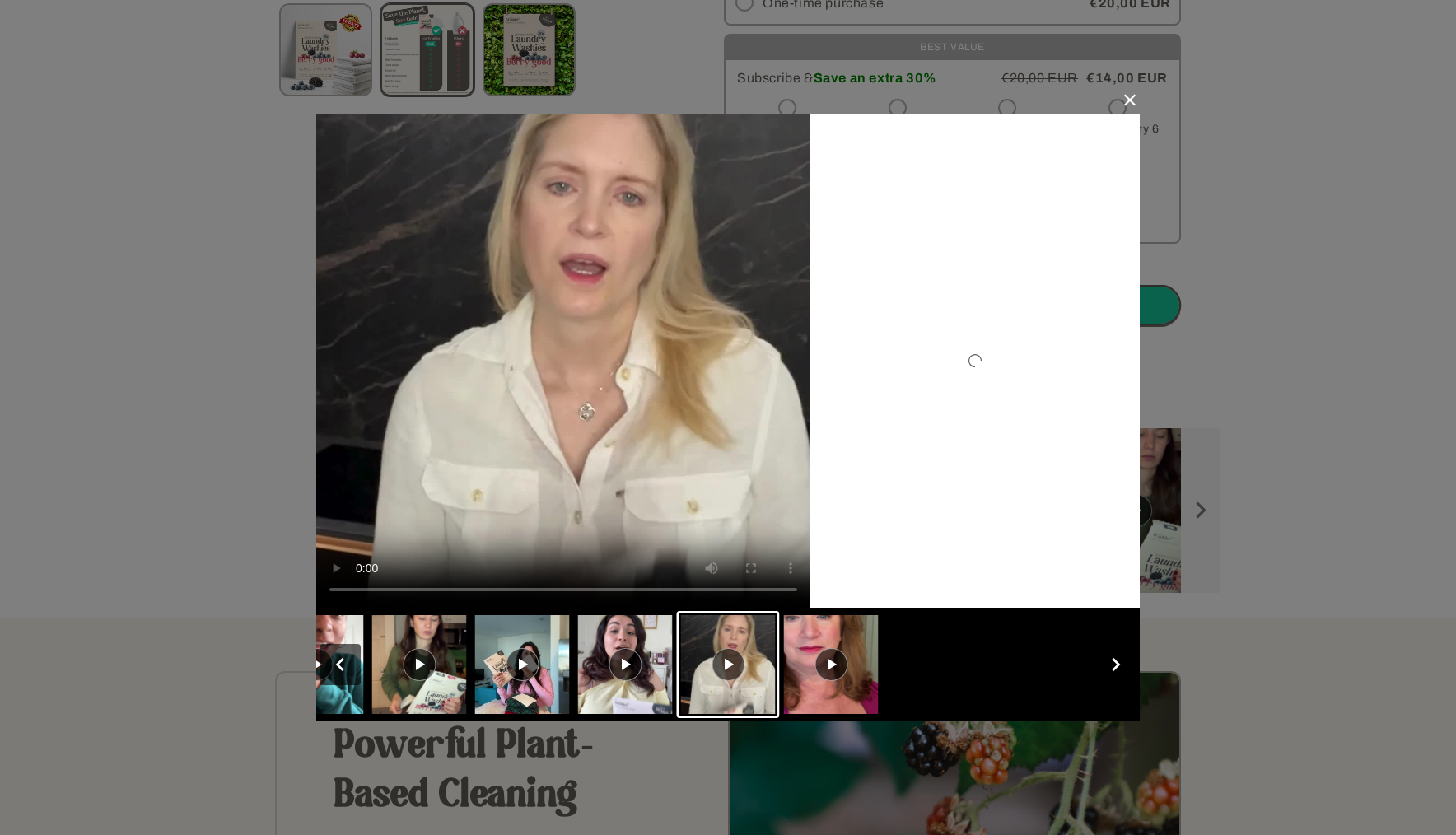
click at [1118, 665] on button "button" at bounding box center [1116, 664] width 41 height 41
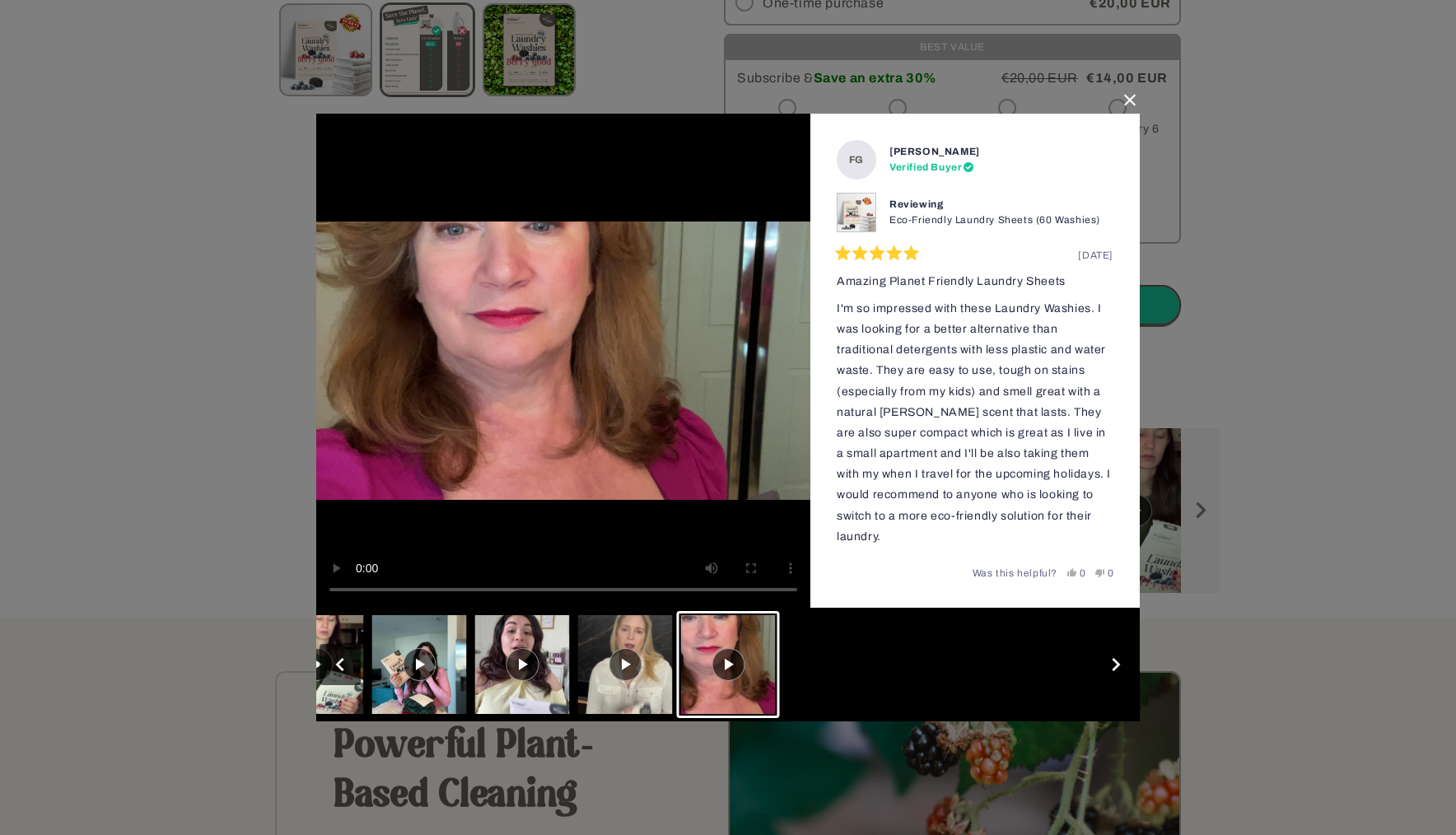
click at [1118, 665] on button "button" at bounding box center [1116, 664] width 41 height 41
